Goal: Check status

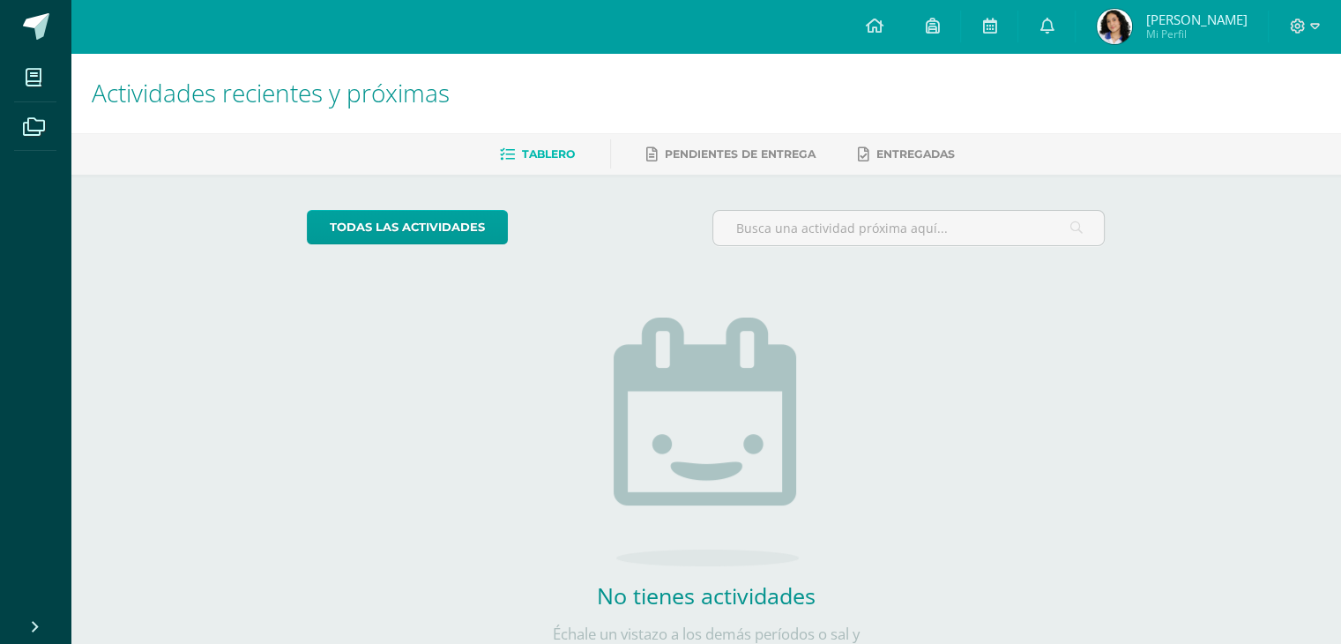
click at [1164, 30] on span "Mi Perfil" at bounding box center [1196, 33] width 101 height 15
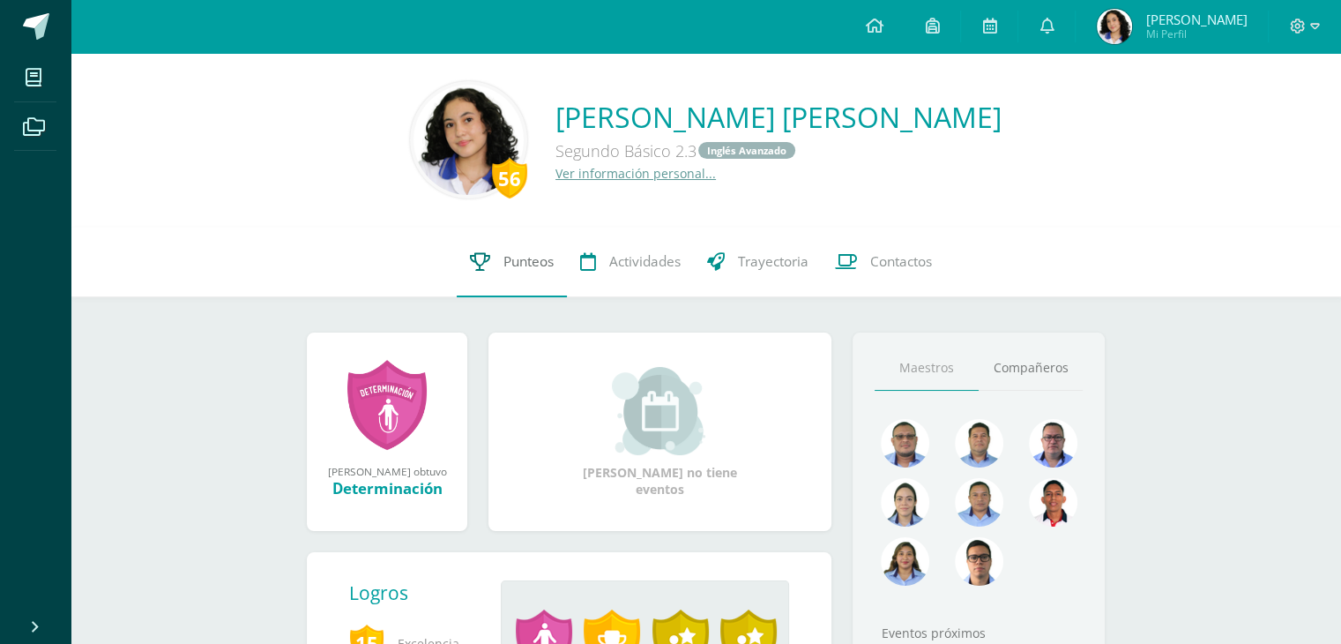
click at [544, 269] on span "Punteos" at bounding box center [529, 261] width 50 height 19
